Goal: Information Seeking & Learning: Find specific page/section

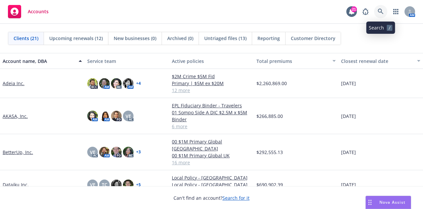
click at [383, 8] on link at bounding box center [380, 11] width 13 height 13
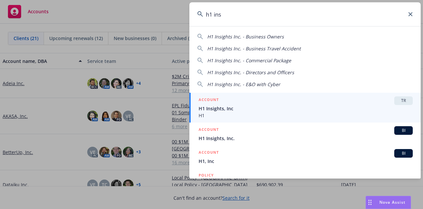
type input "h1 ins"
